Goal: Check status

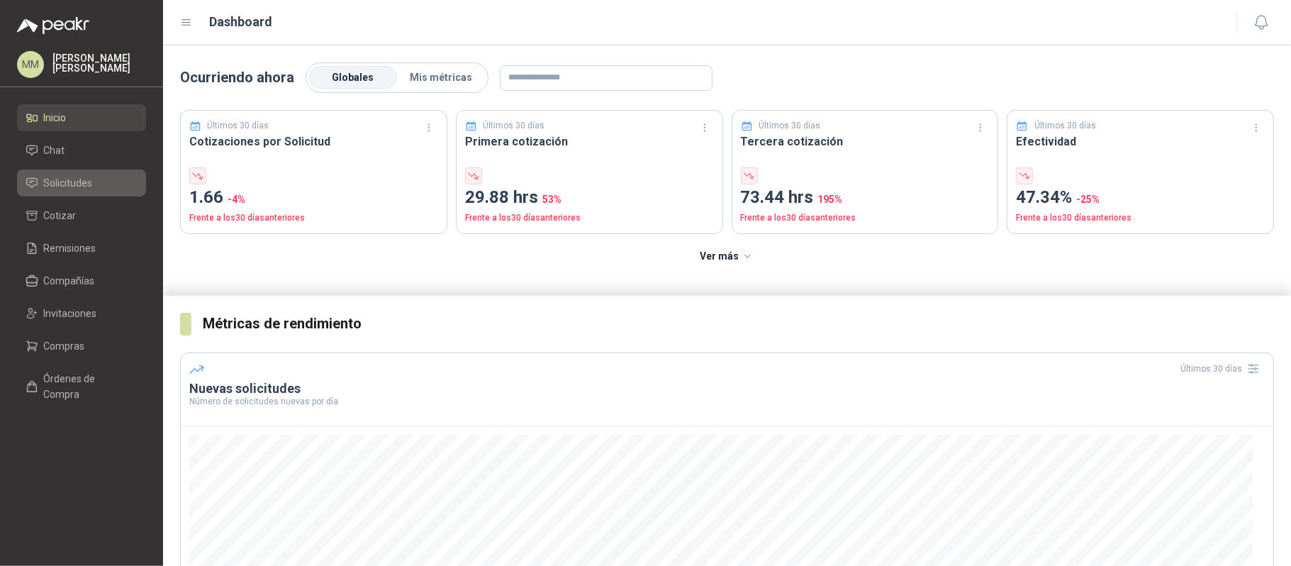
click at [55, 181] on span "Solicitudes" at bounding box center [68, 183] width 49 height 16
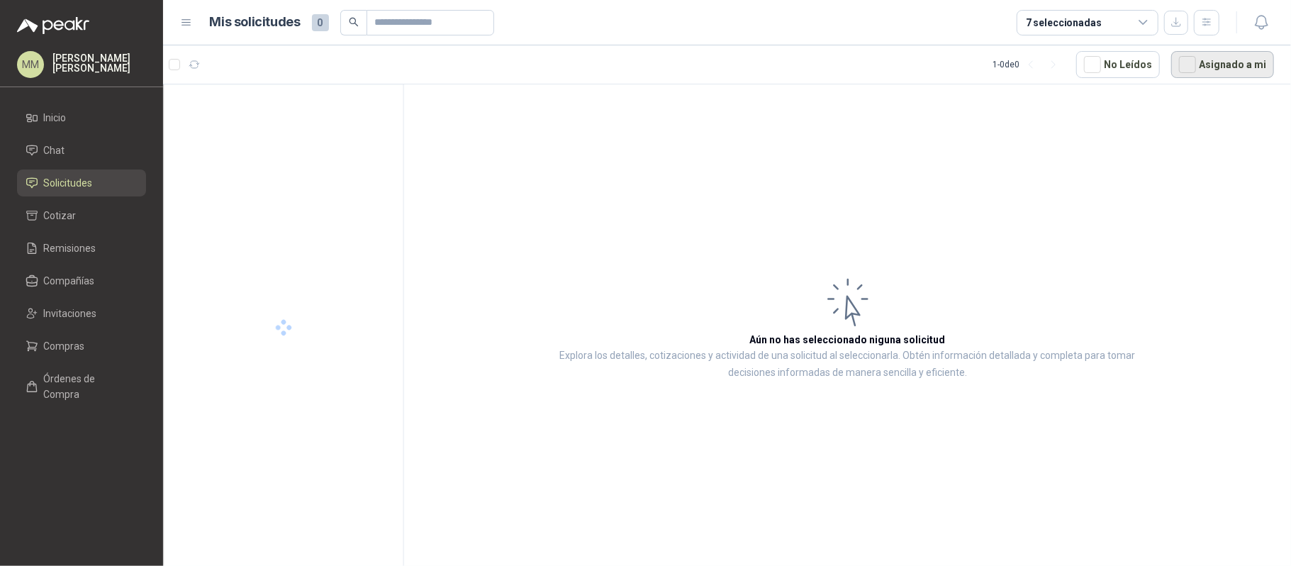
click at [1225, 69] on button "Asignado a mi" at bounding box center [1222, 64] width 103 height 27
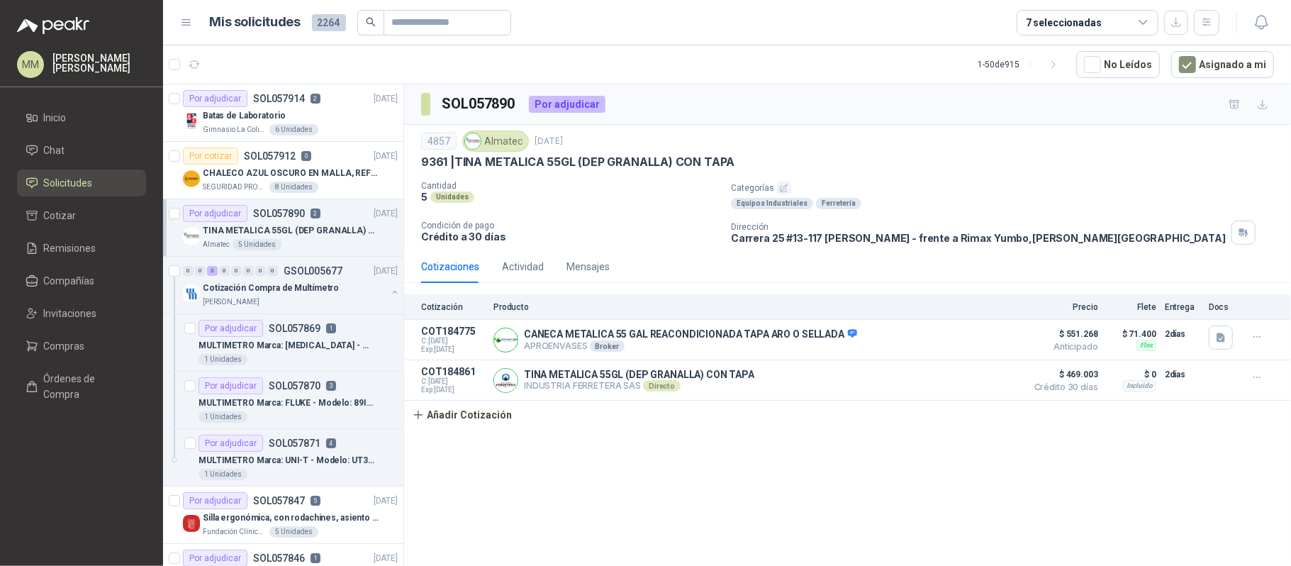
click at [889, 134] on div "4857 Almatec [DATE]" at bounding box center [847, 140] width 853 height 21
